Goal: Go to known website: Go to known website

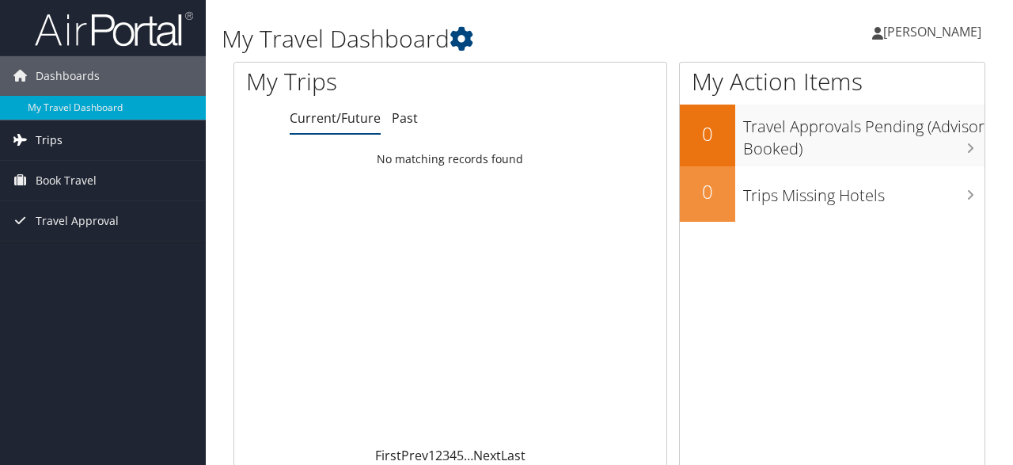
click at [118, 128] on link "Trips" at bounding box center [103, 140] width 206 height 40
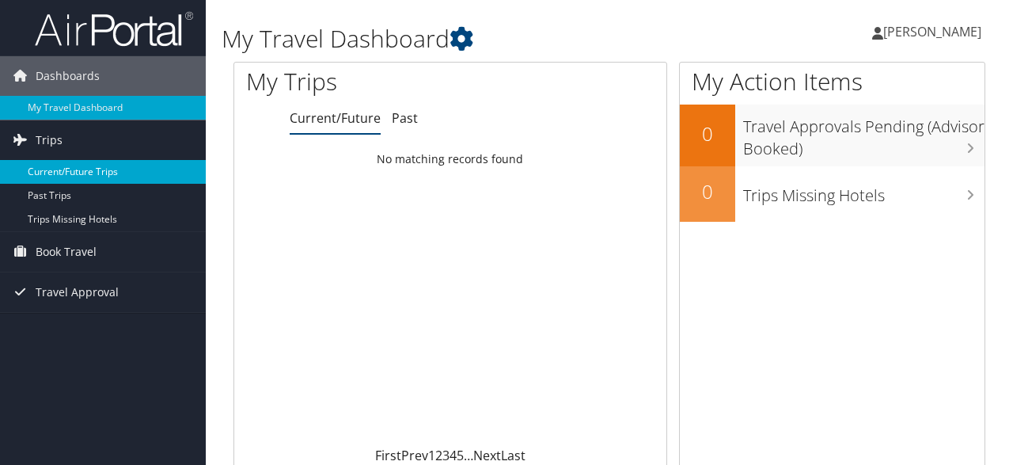
click at [108, 172] on link "Current/Future Trips" at bounding box center [103, 172] width 206 height 24
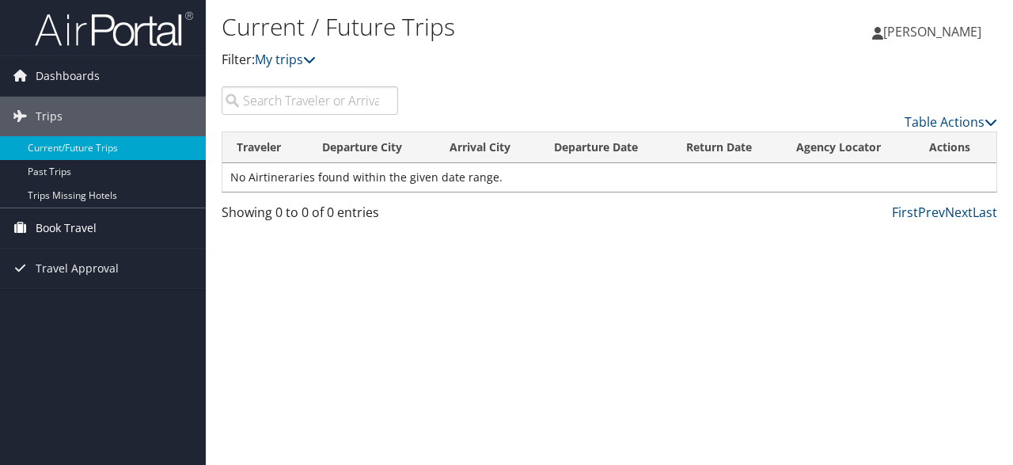
click at [136, 218] on link "Book Travel" at bounding box center [103, 228] width 206 height 40
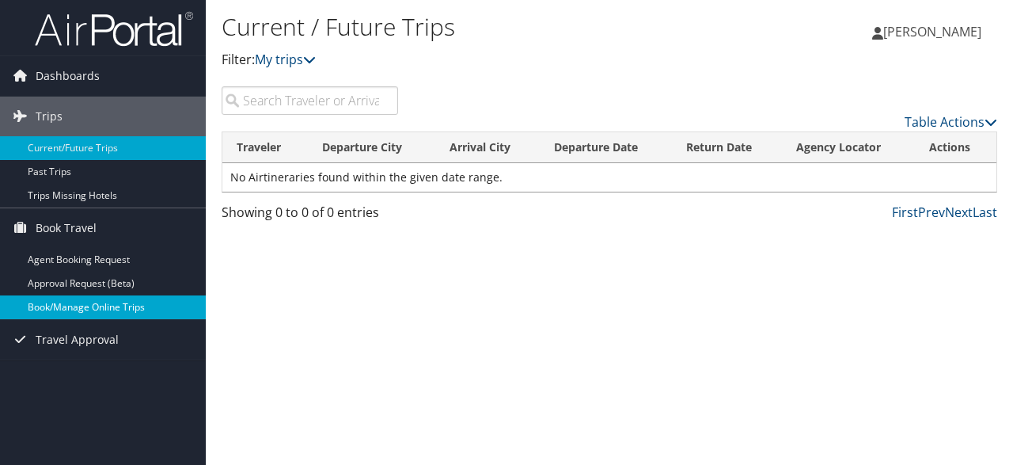
click at [115, 303] on link "Book/Manage Online Trips" at bounding box center [103, 307] width 206 height 24
